Goal: Book appointment/travel/reservation

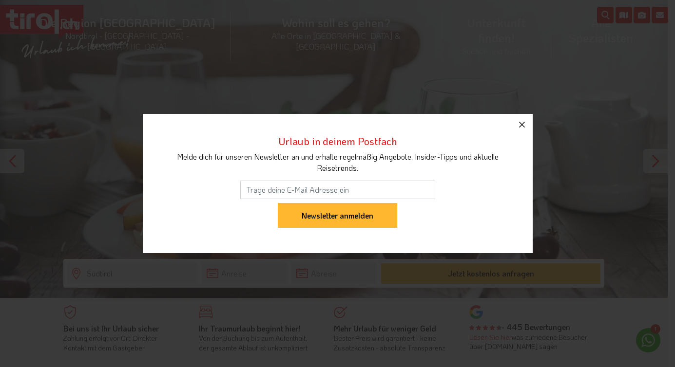
click at [521, 125] on icon "button" at bounding box center [522, 125] width 6 height 6
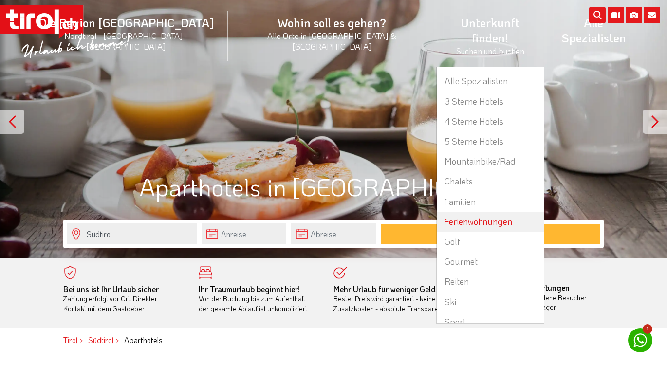
click at [437, 212] on link "Ferienwohnungen" at bounding box center [490, 222] width 107 height 20
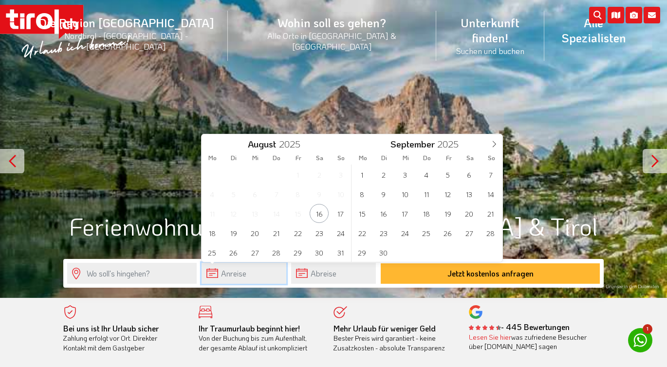
click at [239, 276] on input "text" at bounding box center [244, 273] width 85 height 21
click at [495, 144] on icon at bounding box center [494, 144] width 3 height 6
click at [426, 175] on span "2" at bounding box center [426, 174] width 19 height 19
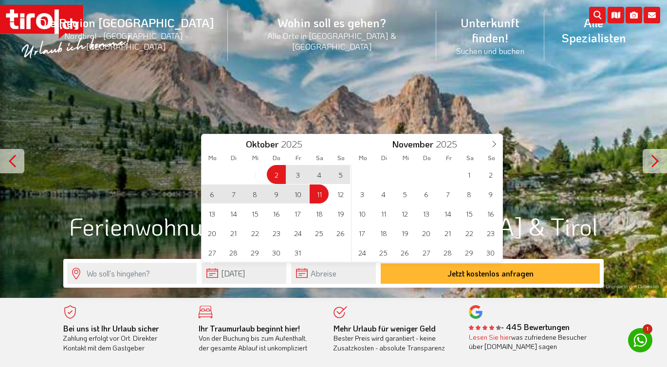
click at [315, 193] on span "11" at bounding box center [319, 194] width 19 height 19
type input "[DATE]"
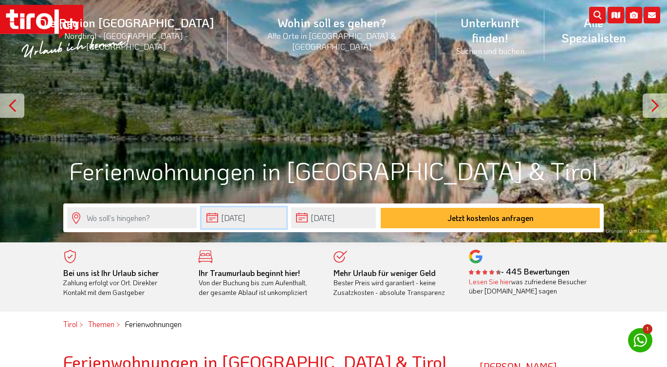
scroll to position [60, 0]
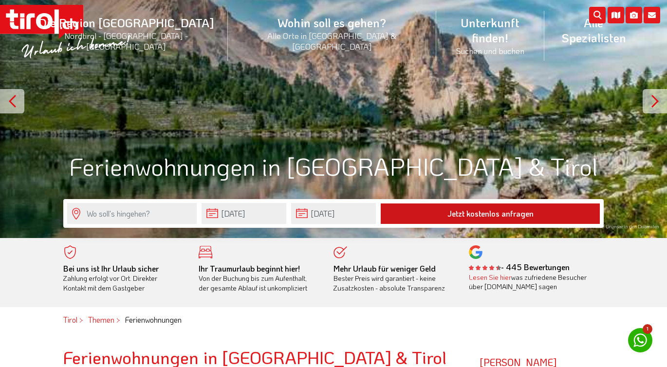
click at [523, 214] on button "Jetzt kostenlos anfragen" at bounding box center [490, 214] width 219 height 20
